Goal: Task Accomplishment & Management: Complete application form

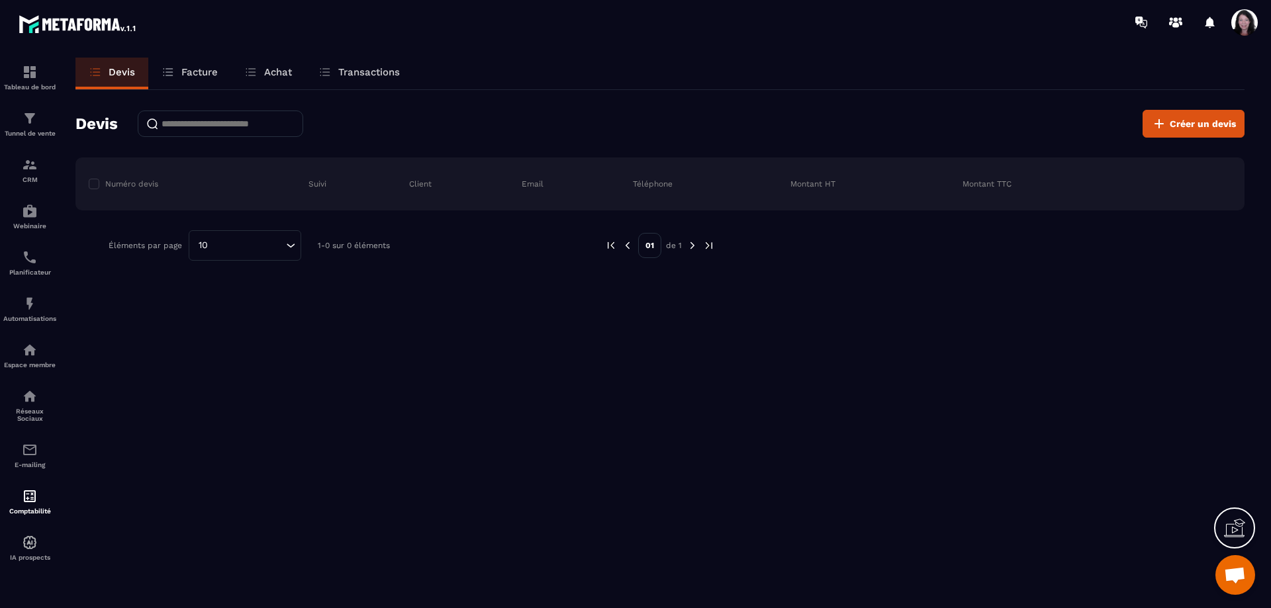
scroll to position [3743, 0]
click at [1243, 523] on icon at bounding box center [1234, 528] width 21 height 21
click at [616, 423] on div "Devis Facture Achat Transactions Devis Créer un devis Numéro devis Suivi Client…" at bounding box center [660, 345] width 1196 height 575
click at [1164, 119] on icon at bounding box center [1159, 124] width 16 height 16
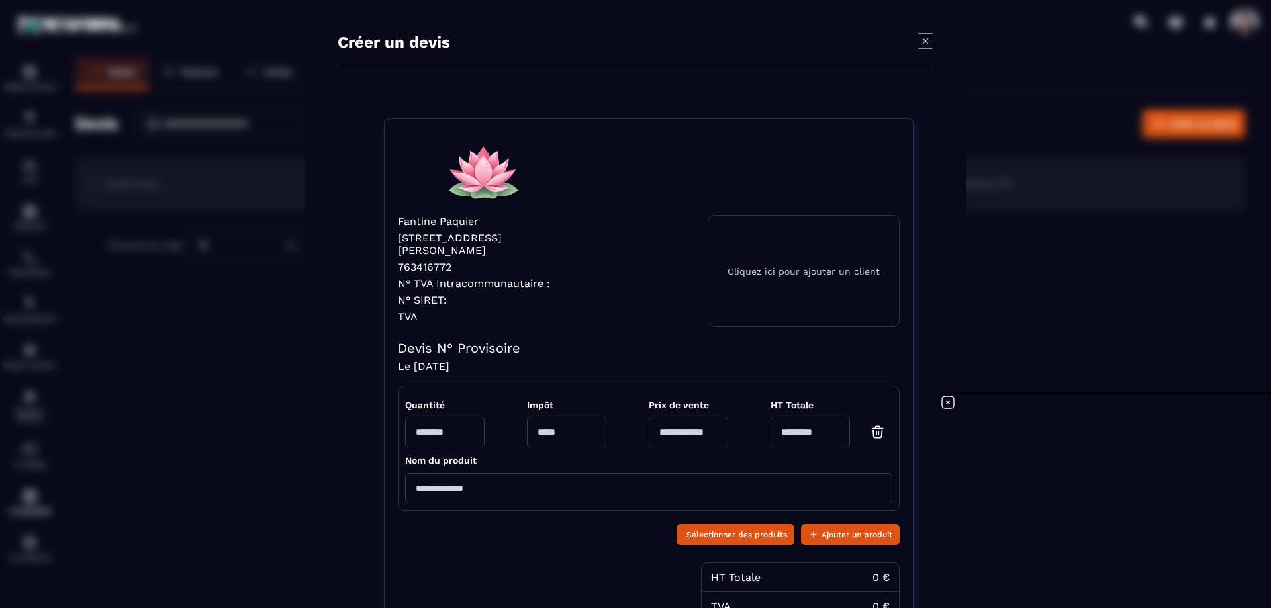
click at [783, 277] on p "Cliquez ici pour ajouter un client" at bounding box center [804, 271] width 152 height 11
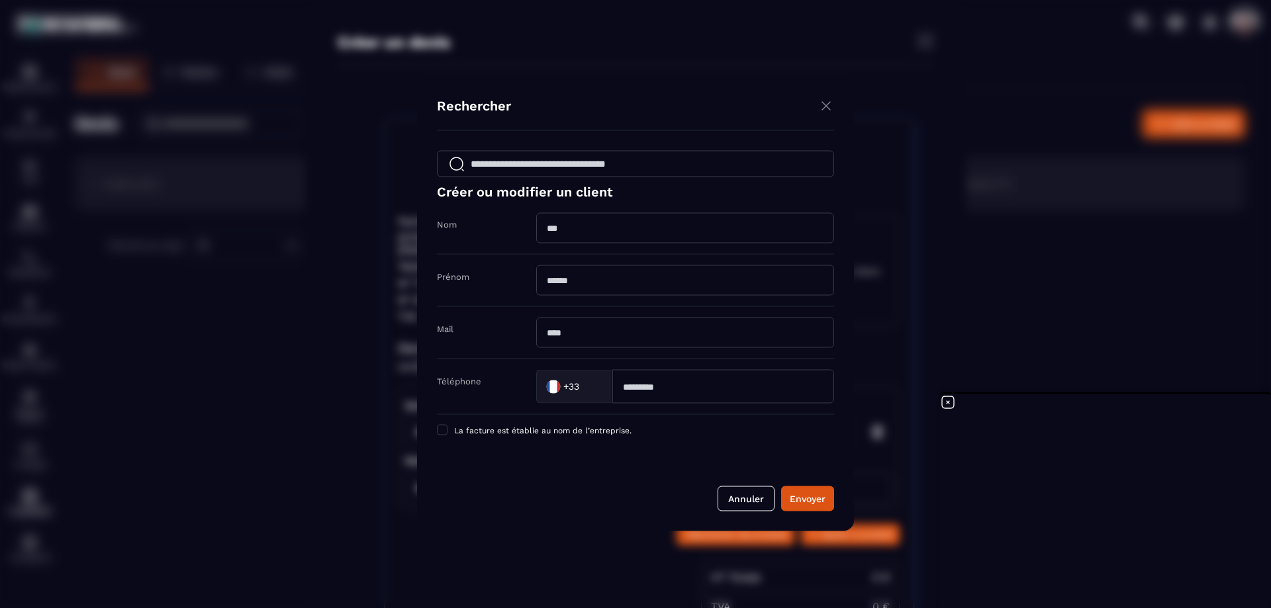
click at [714, 165] on input "Modal window" at bounding box center [635, 163] width 397 height 26
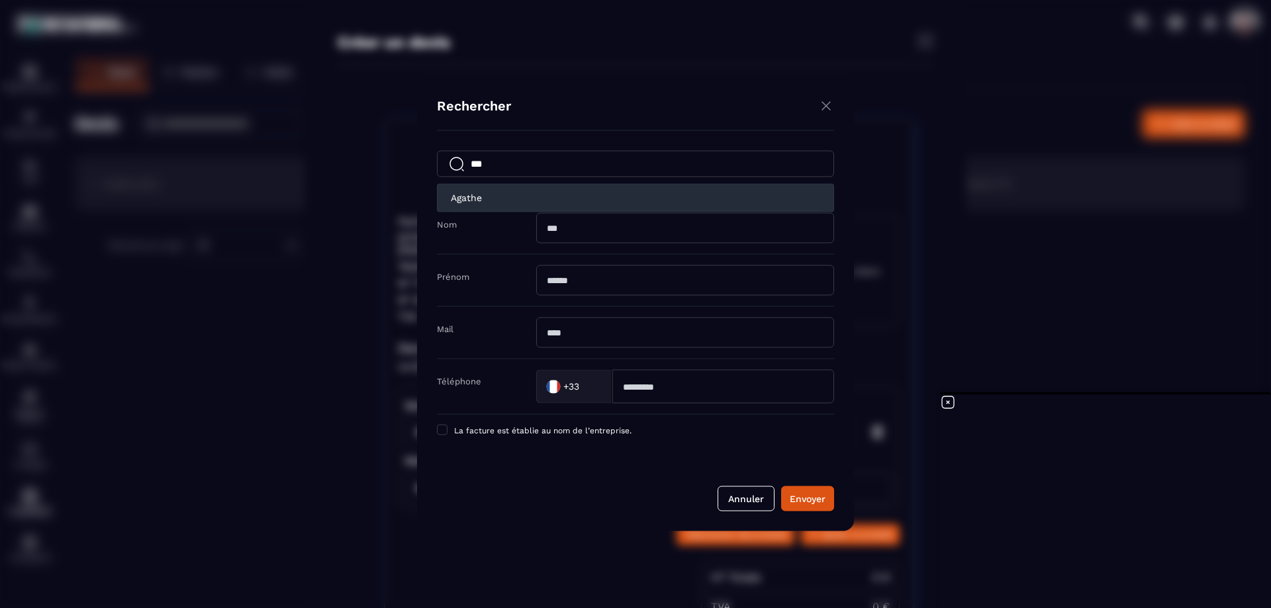
type input "***"
click at [454, 198] on h6 "Agathe" at bounding box center [466, 197] width 31 height 11
type input "******"
type input "**********"
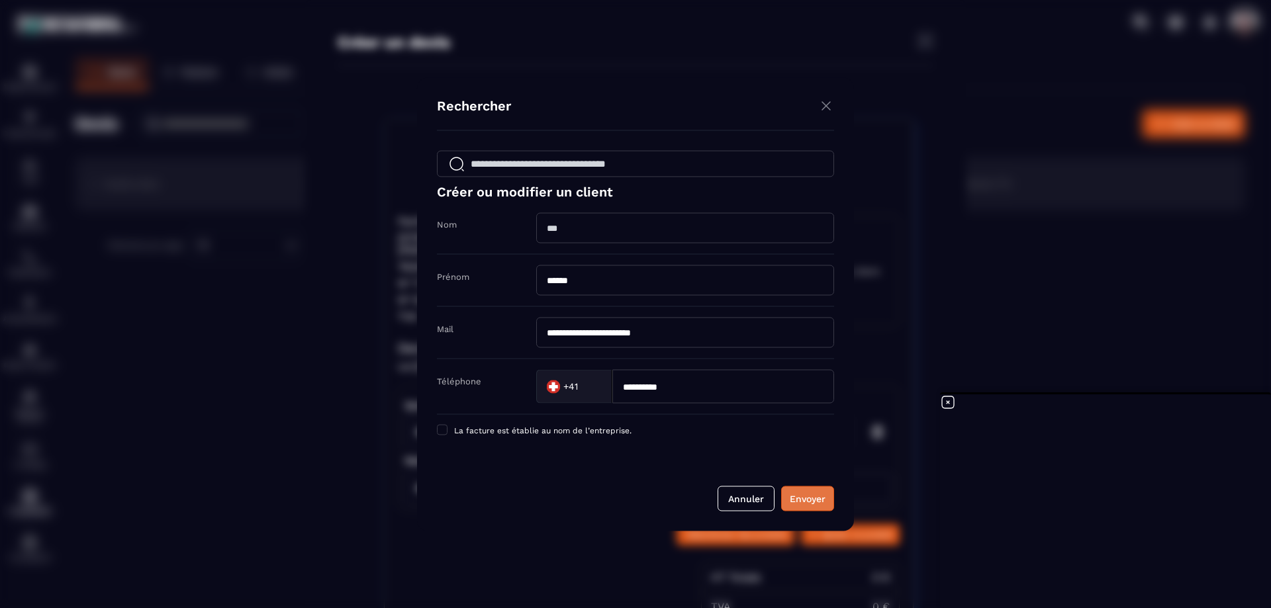
click at [812, 503] on div "Envoyer" at bounding box center [808, 498] width 36 height 13
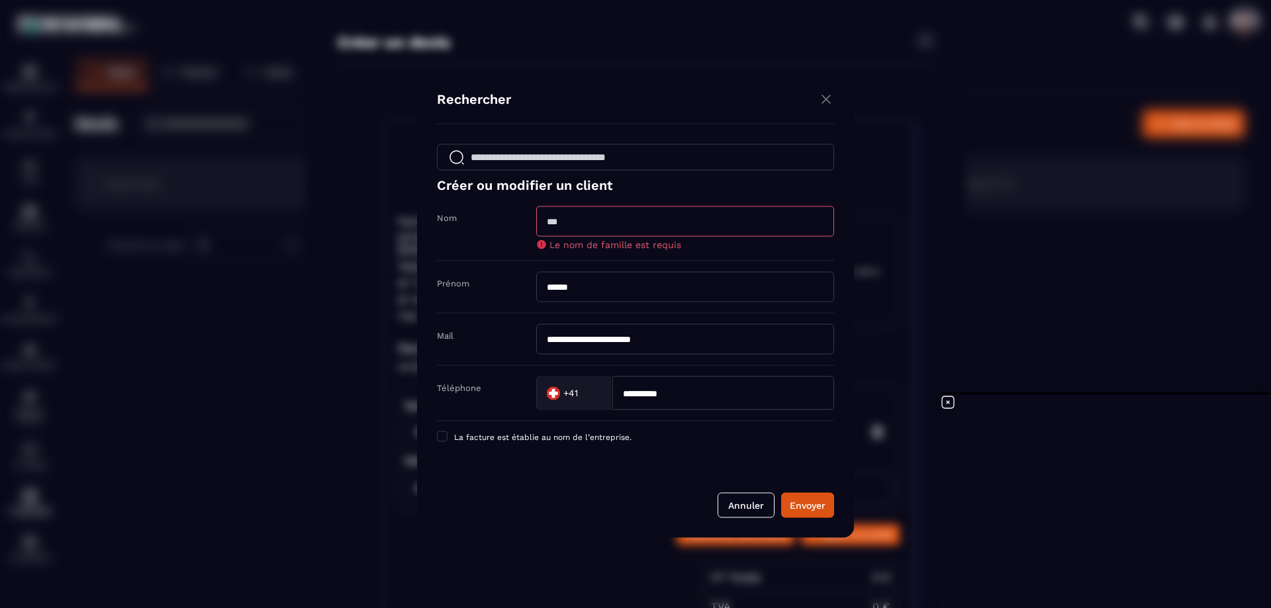
click at [646, 211] on input "Modal window" at bounding box center [685, 221] width 298 height 30
type input "******"
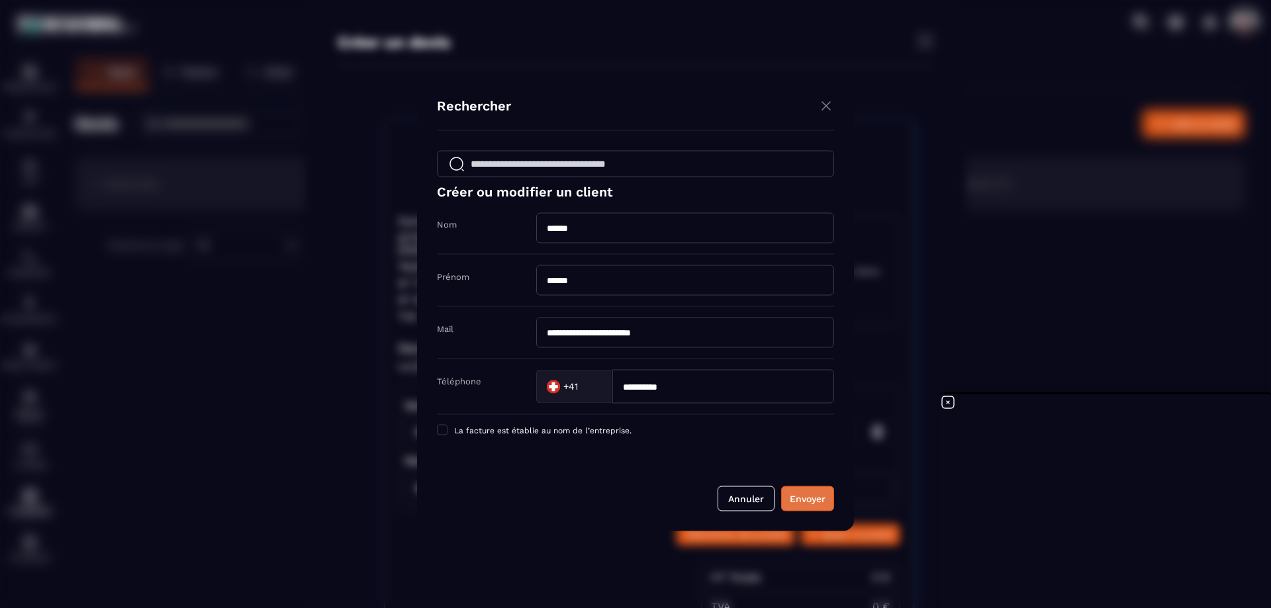
click at [818, 499] on button "Envoyer" at bounding box center [807, 498] width 53 height 25
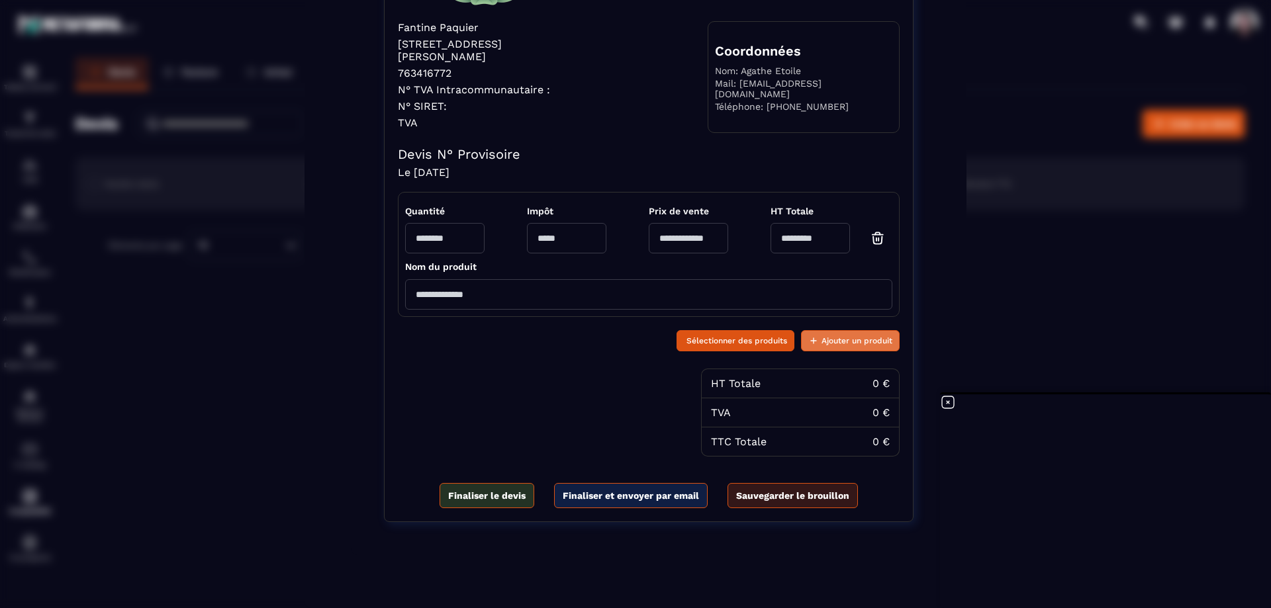
scroll to position [250, 0]
click at [459, 226] on input "Modal window" at bounding box center [444, 238] width 79 height 30
type input "*"
click at [565, 206] on div "Impôt" at bounding box center [566, 230] width 79 height 48
click at [568, 223] on input "Modal window" at bounding box center [566, 238] width 79 height 30
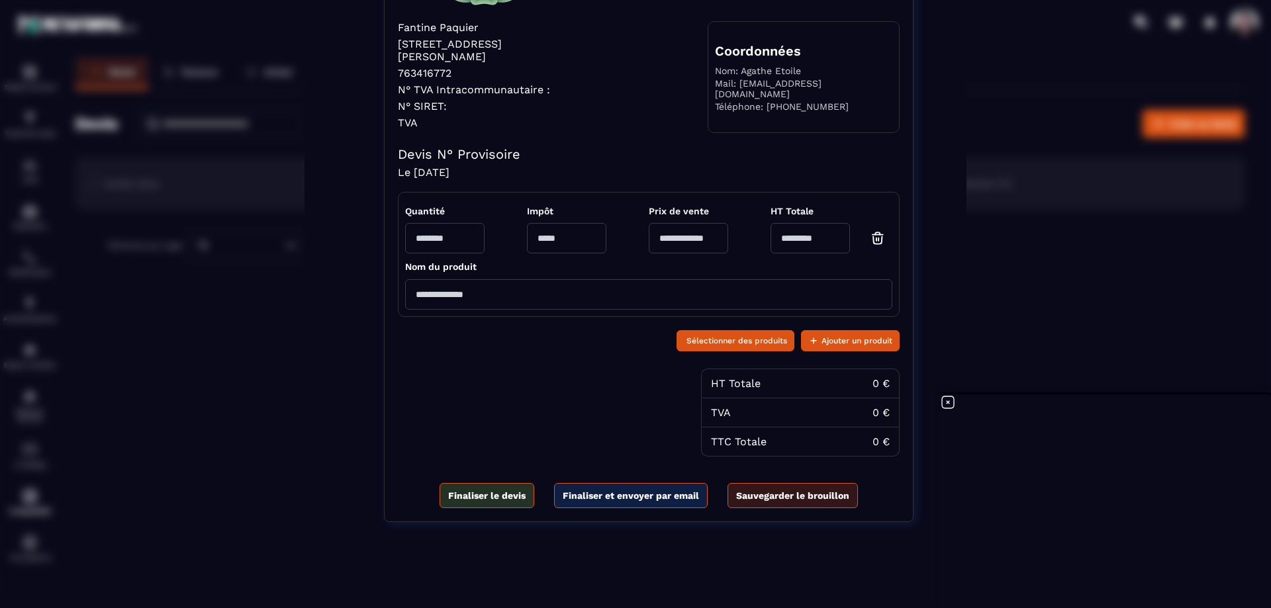
type input "*"
click at [675, 223] on input "Modal window" at bounding box center [688, 238] width 79 height 30
type input "**"
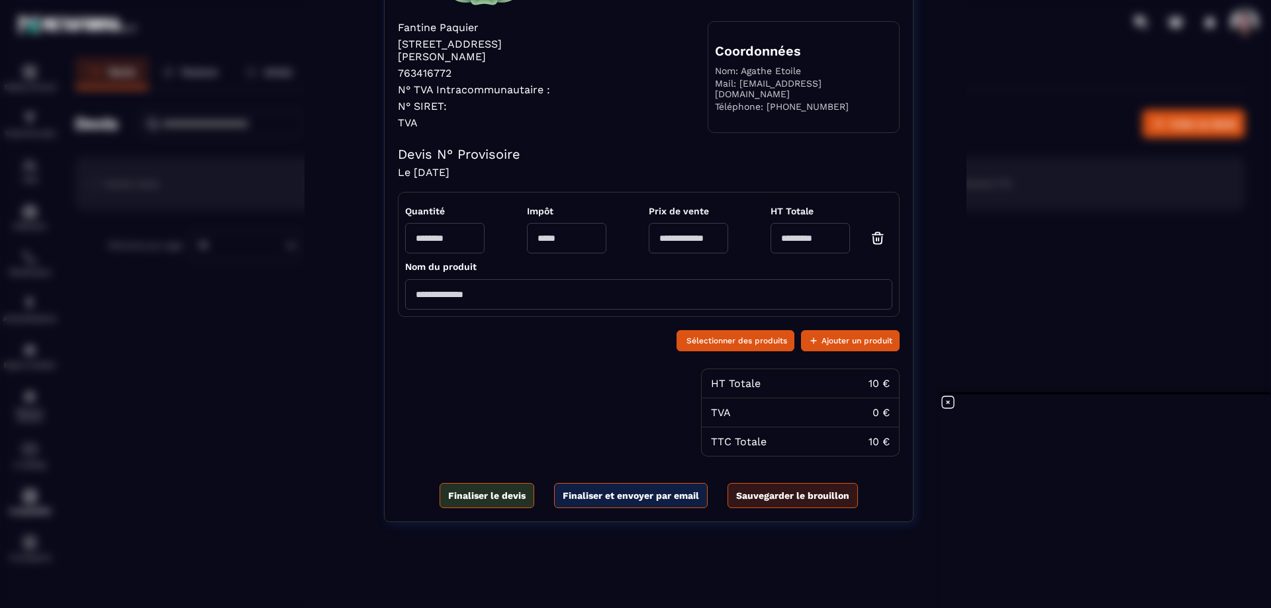
click at [604, 293] on input "Modal window" at bounding box center [648, 294] width 487 height 30
type input "****"
click at [649, 498] on span "Finaliser et envoyer par email" at bounding box center [631, 495] width 136 height 13
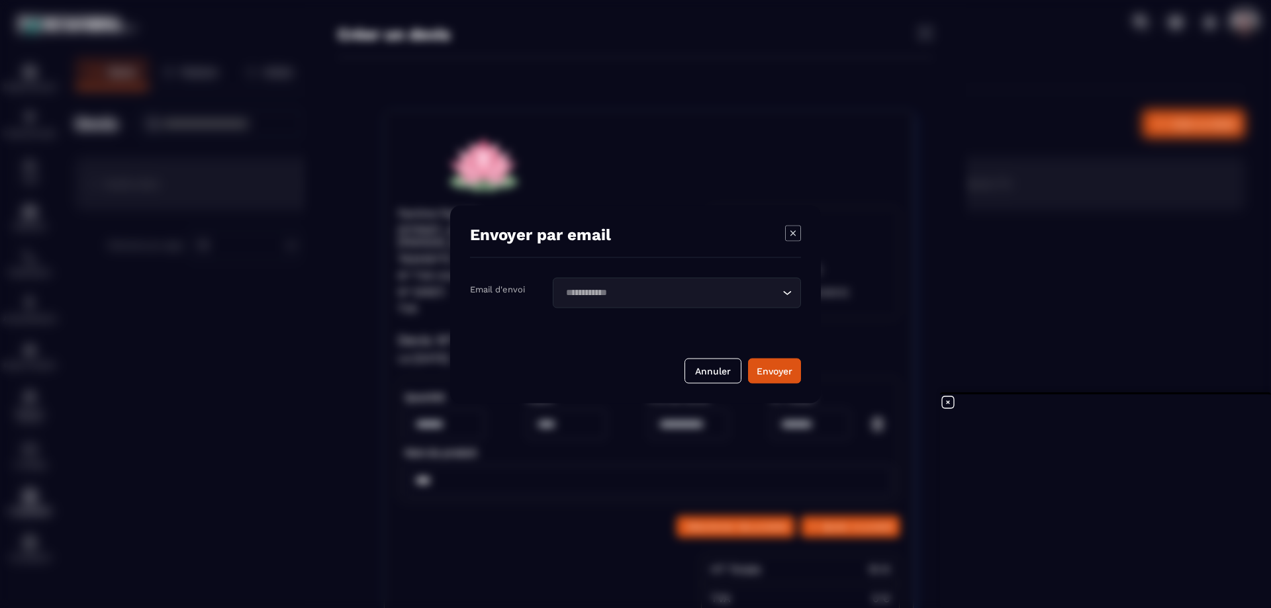
scroll to position [0, 0]
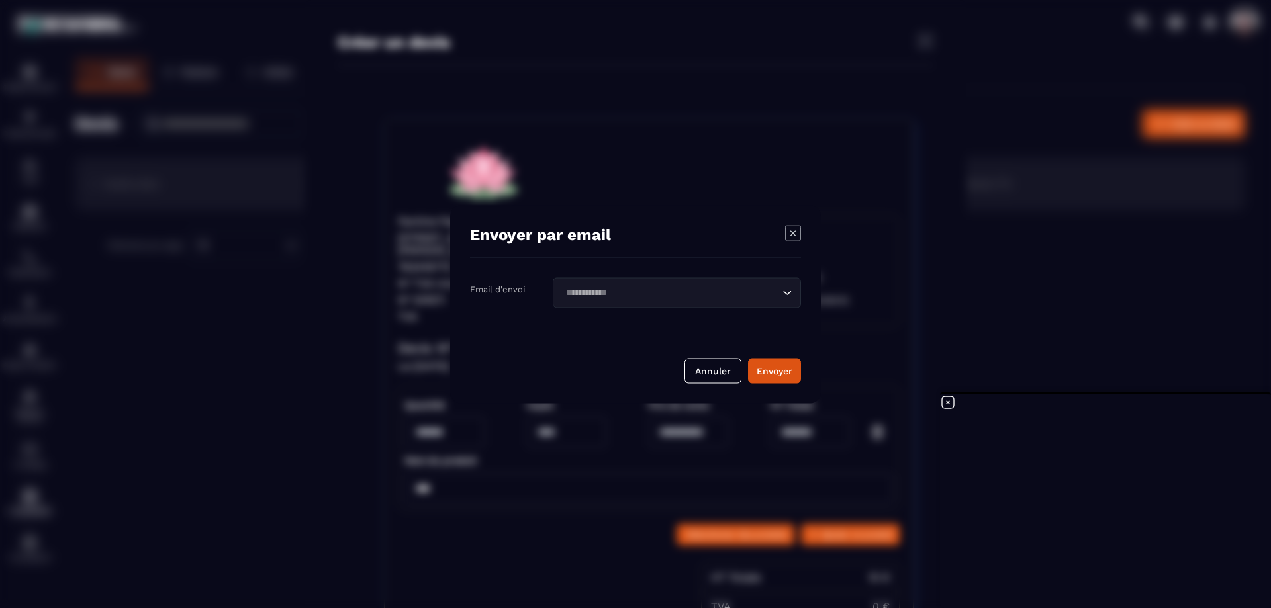
click at [633, 291] on input "Search for option" at bounding box center [670, 292] width 218 height 15
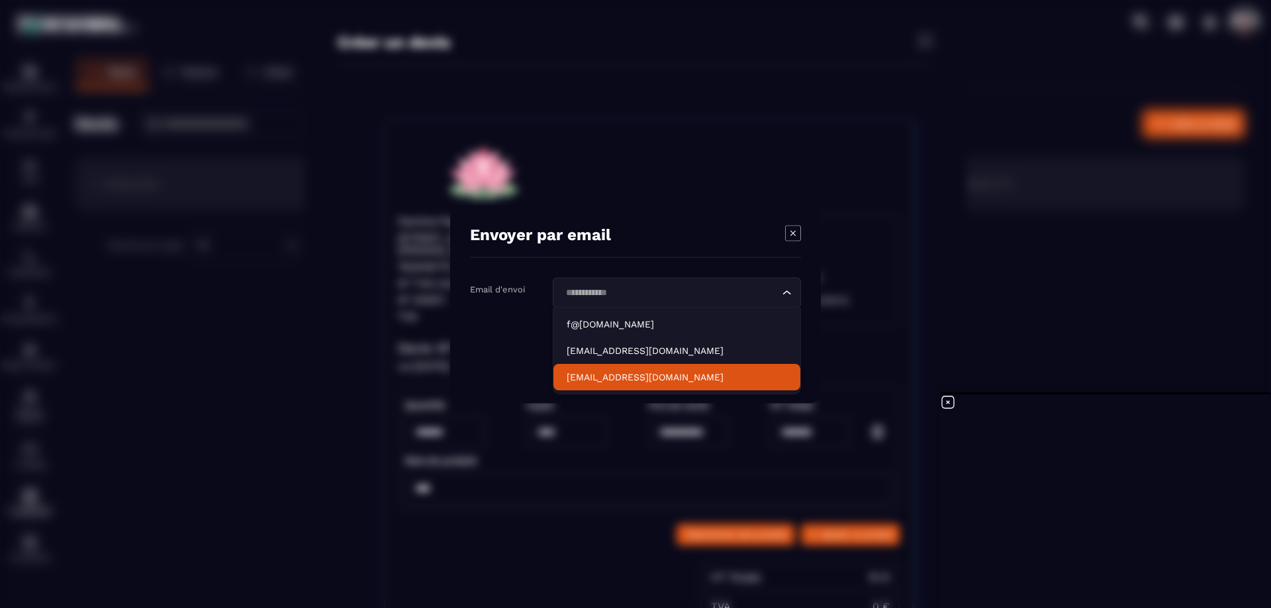
click at [648, 378] on p "[EMAIL_ADDRESS][DOMAIN_NAME]" at bounding box center [677, 377] width 220 height 13
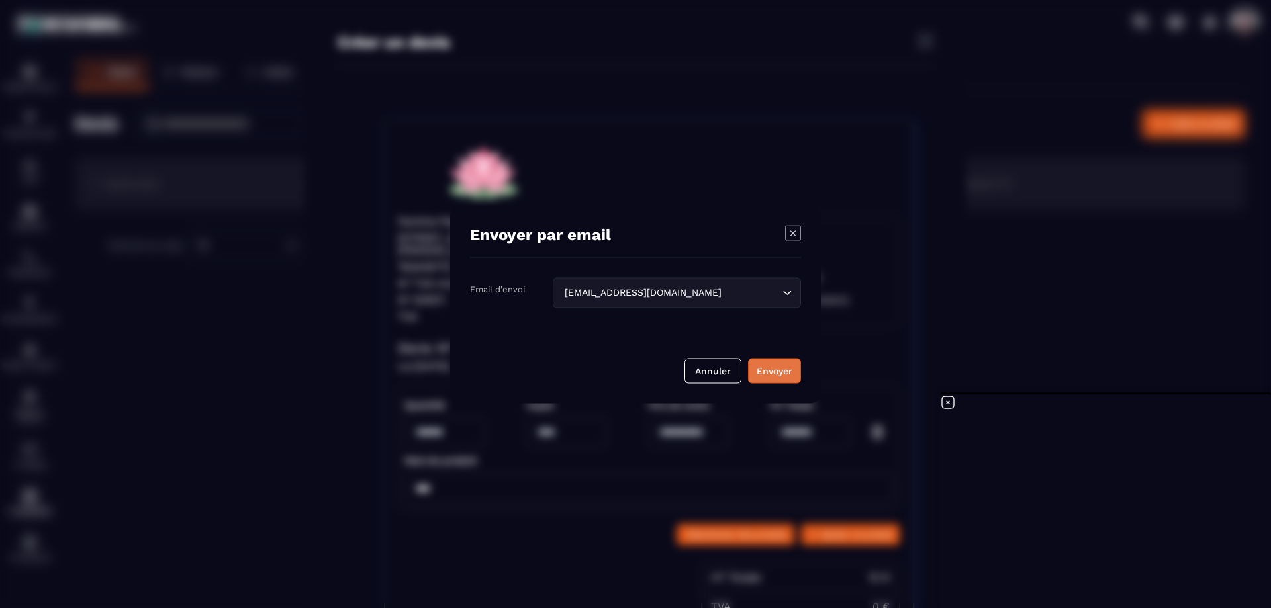
click at [782, 371] on div "Envoyer" at bounding box center [775, 370] width 36 height 13
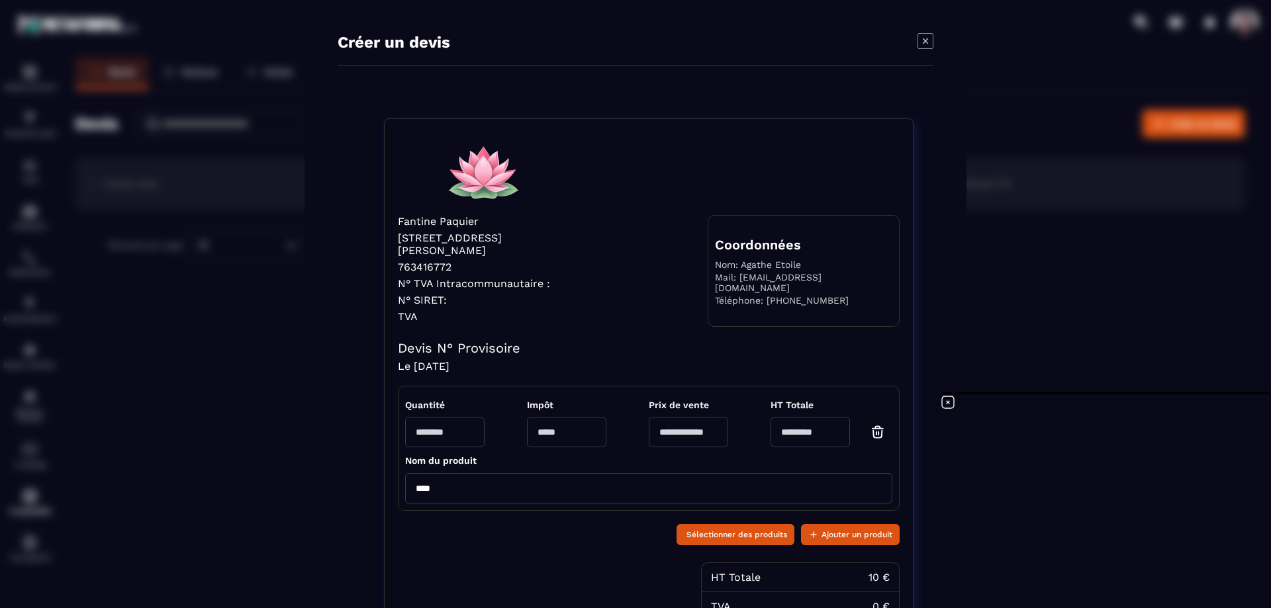
click at [947, 401] on icon at bounding box center [948, 403] width 16 height 16
click at [923, 40] on icon "Modal window" at bounding box center [926, 41] width 16 height 16
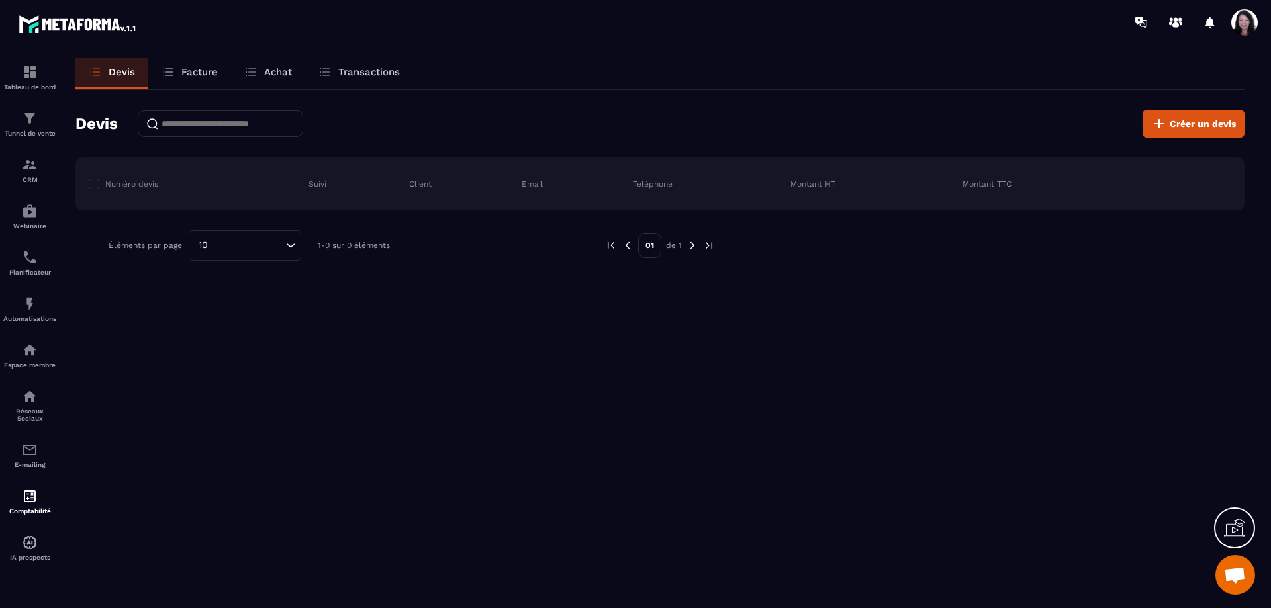
click at [125, 66] on p "Devis" at bounding box center [122, 72] width 26 height 12
click at [209, 70] on p "Facture" at bounding box center [199, 72] width 36 height 12
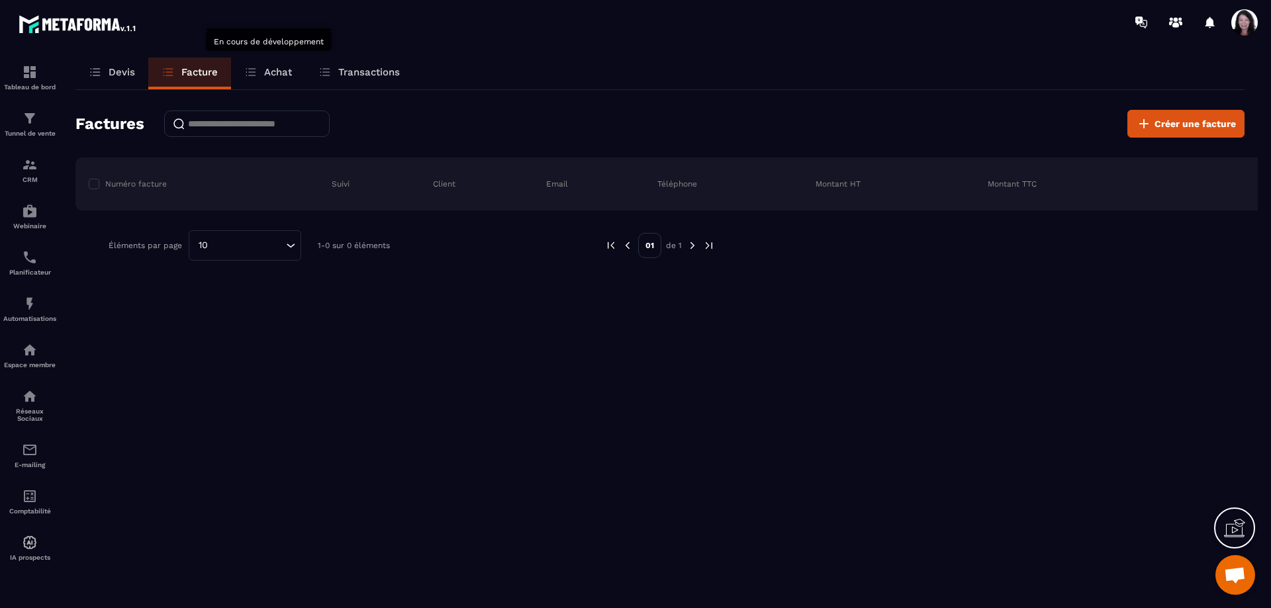
click at [280, 69] on p "Achat" at bounding box center [278, 72] width 28 height 12
click at [369, 74] on p "Transactions" at bounding box center [369, 72] width 62 height 12
click at [23, 469] on div "E-mailing" at bounding box center [29, 455] width 53 height 26
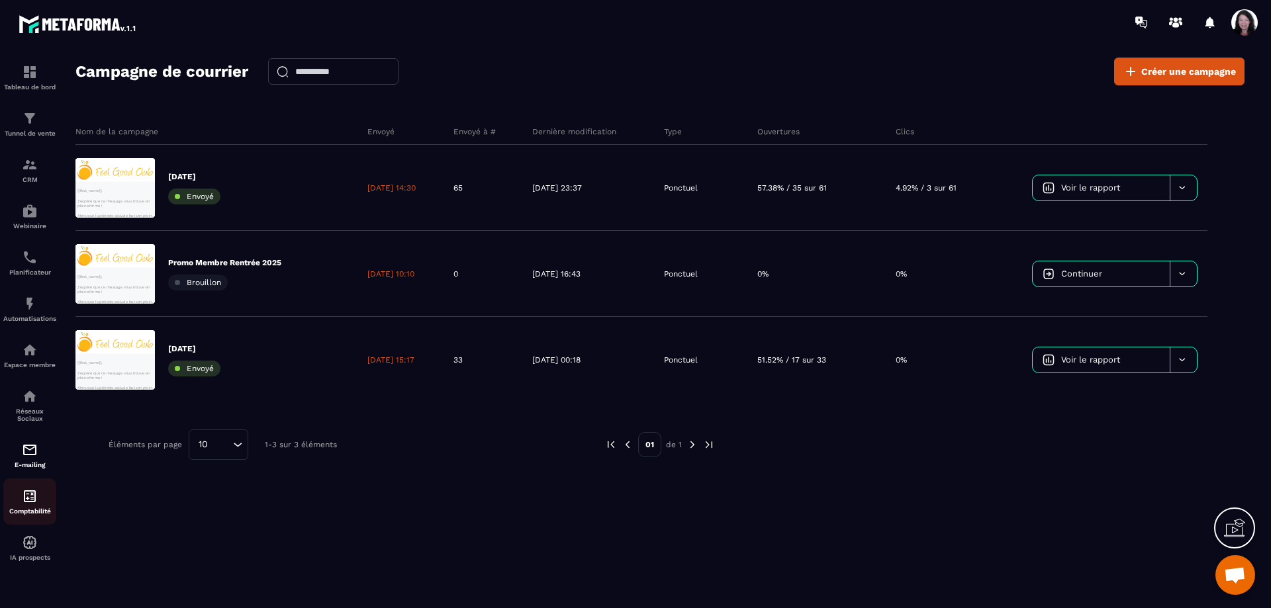
click at [23, 504] on img at bounding box center [30, 497] width 16 height 16
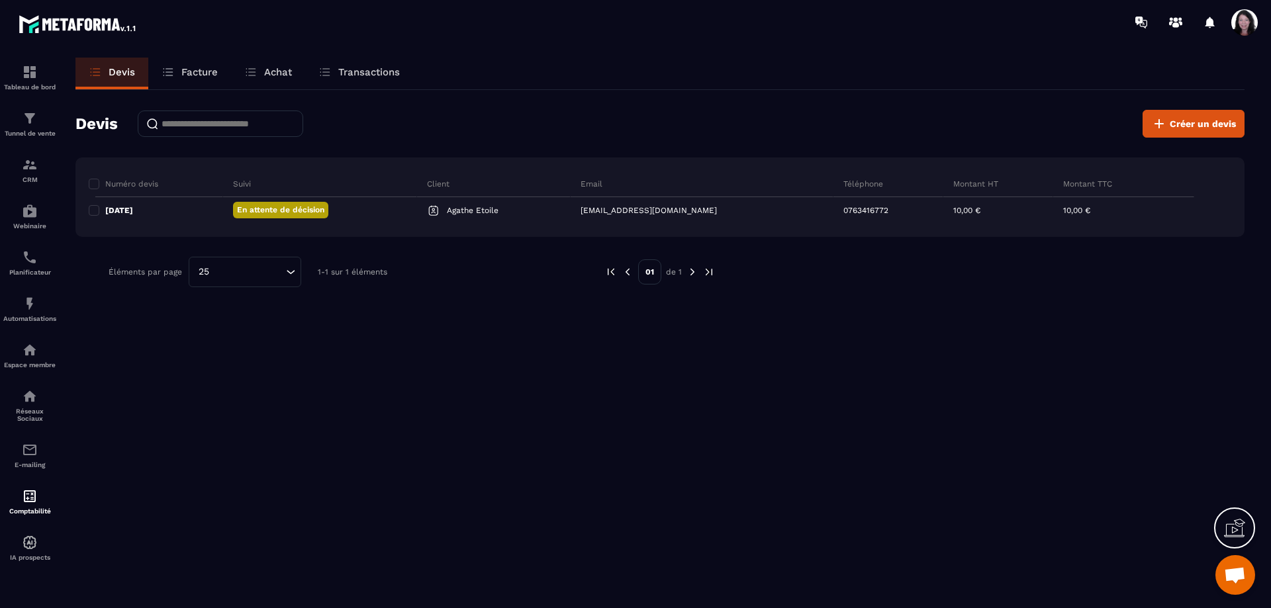
click at [205, 72] on p "Facture" at bounding box center [199, 72] width 36 height 12
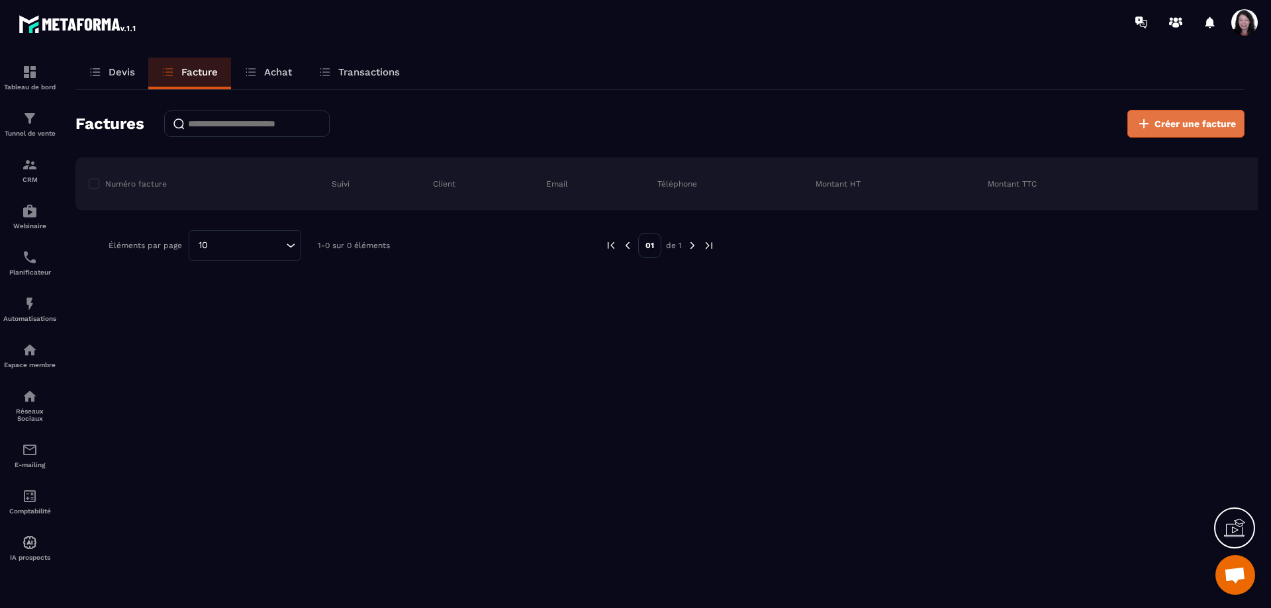
click at [1173, 128] on span "Créer une facture" at bounding box center [1195, 123] width 81 height 13
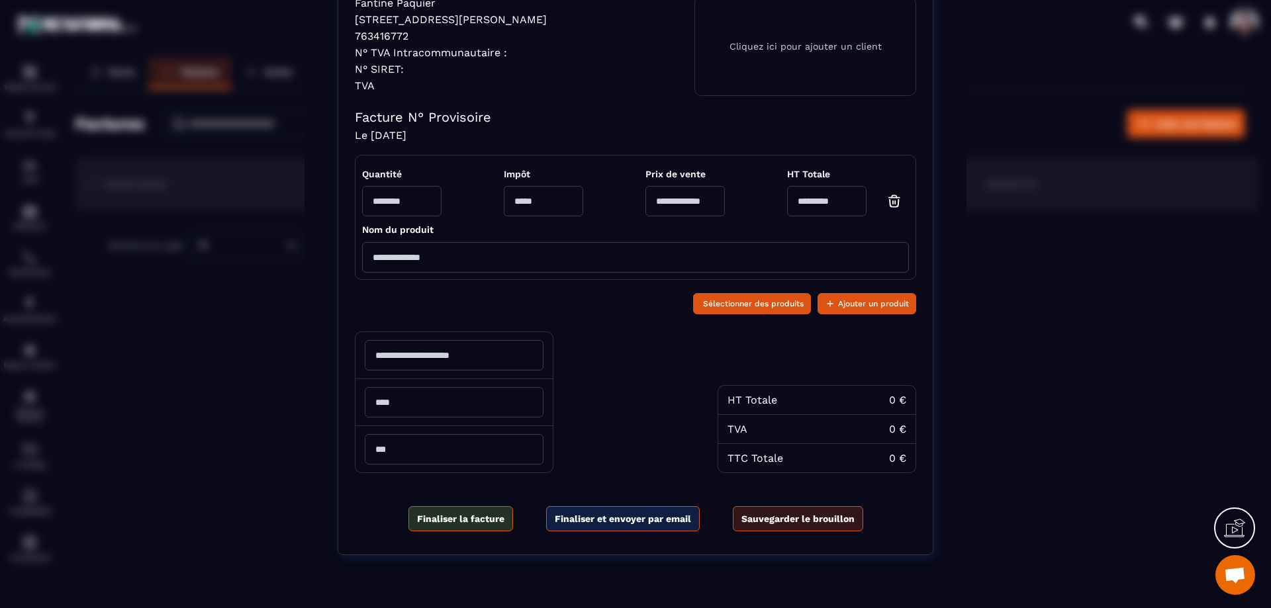
scroll to position [232, 0]
click at [889, 395] on div "0 €" at bounding box center [897, 400] width 17 height 13
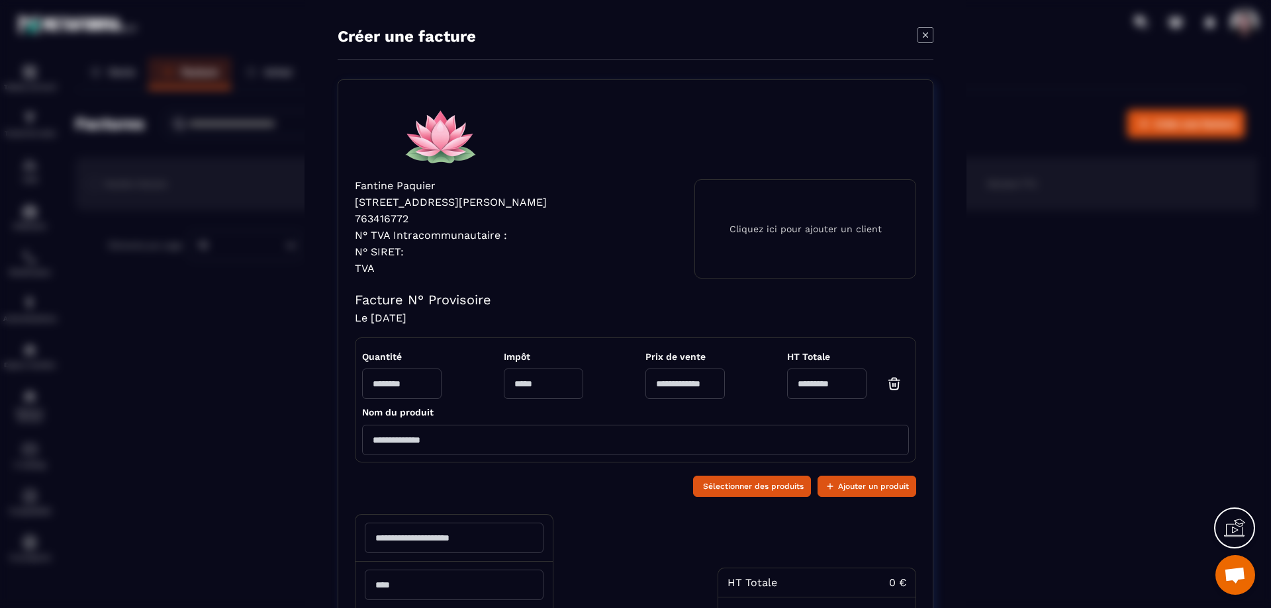
scroll to position [0, 0]
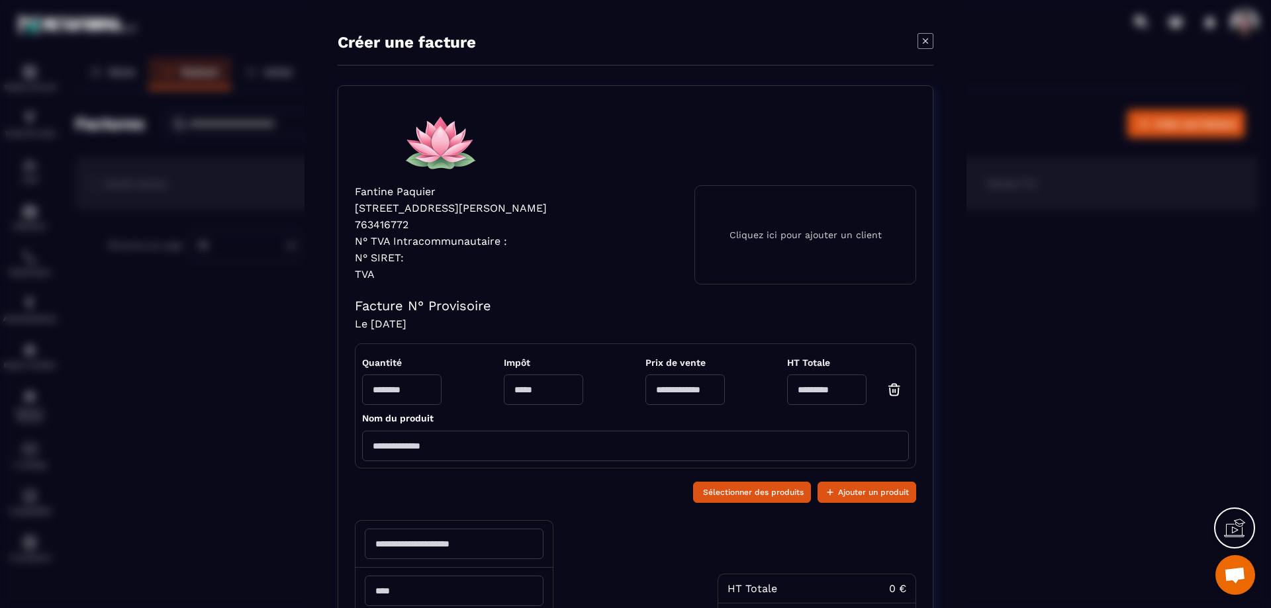
click at [926, 36] on icon "Modal window" at bounding box center [926, 41] width 16 height 16
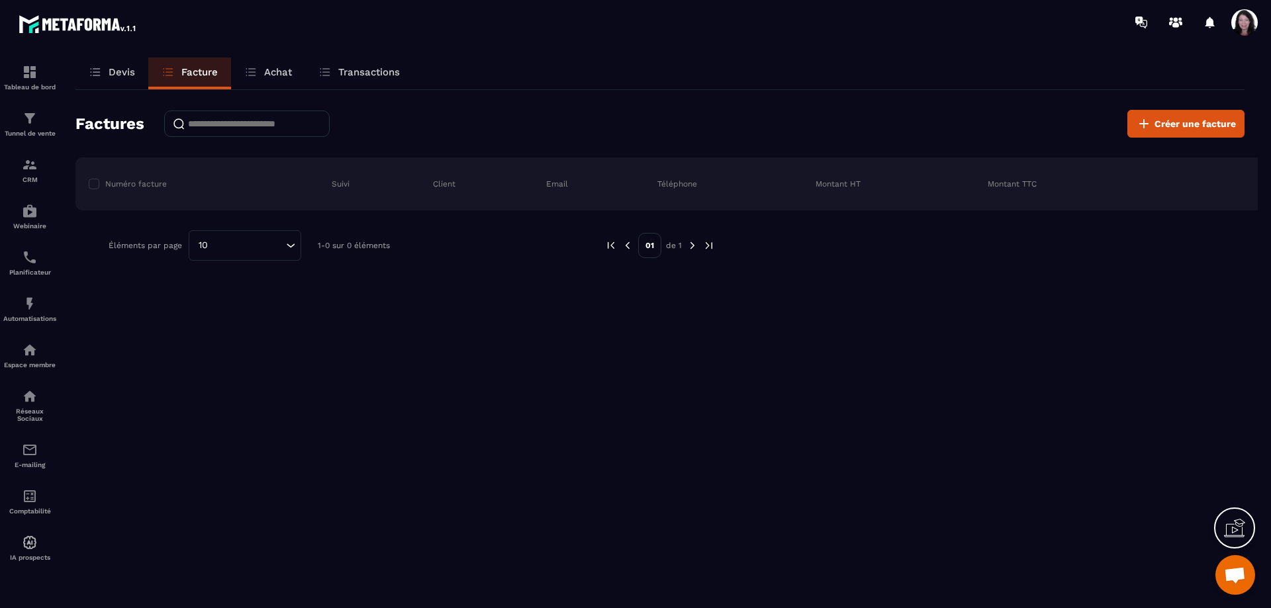
click at [279, 74] on p "Achat" at bounding box center [278, 72] width 28 height 12
click at [360, 72] on p "Transactions" at bounding box center [369, 72] width 62 height 12
click at [189, 71] on p "Facture" at bounding box center [199, 72] width 36 height 12
click at [117, 72] on p "Devis" at bounding box center [122, 72] width 26 height 12
